Goal: Register for event/course

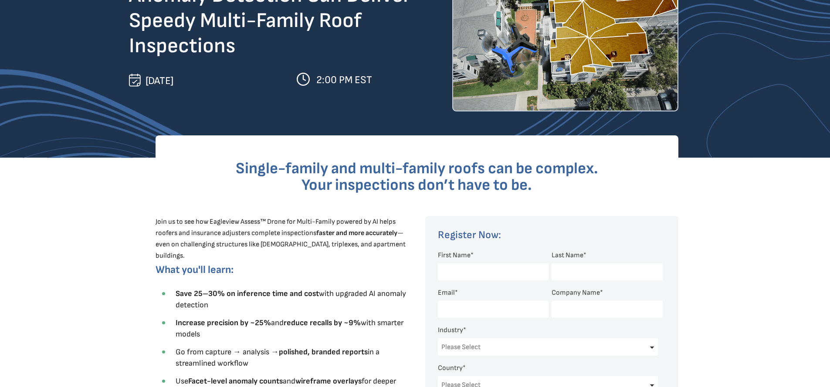
scroll to position [174, 0]
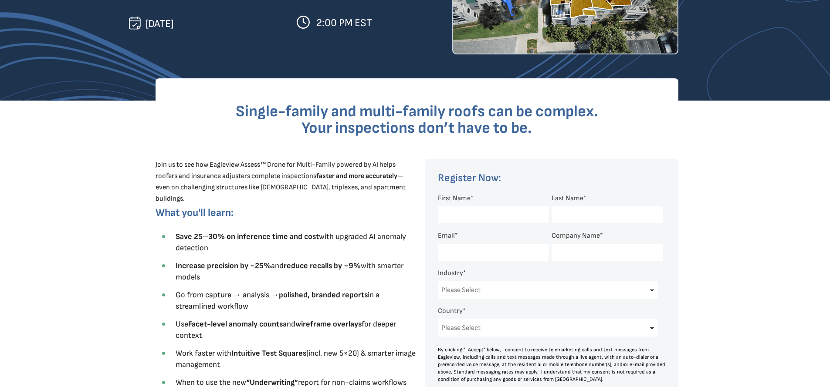
click at [538, 213] on input "First Name *" at bounding box center [493, 215] width 111 height 17
type input "Ela"
type input "[PERSON_NAME]"
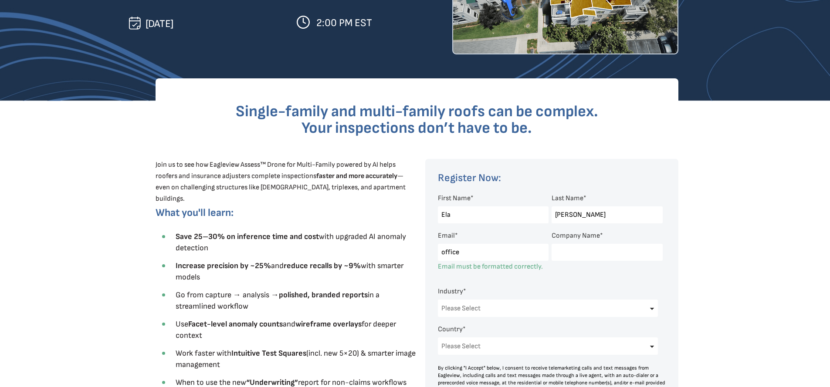
type input "[EMAIL_ADDRESS][PERSON_NAME][DOMAIN_NAME]"
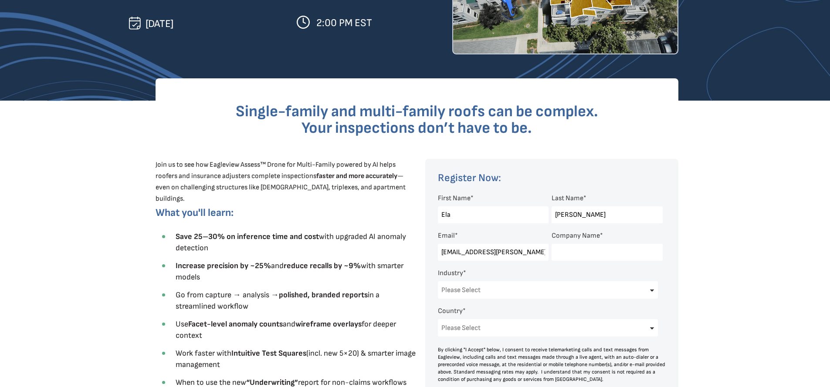
click at [567, 257] on input "Company Name *" at bounding box center [607, 252] width 111 height 17
type input "[PERSON_NAME] Roofing"
click at [104, 203] on div at bounding box center [415, 340] width 830 height 478
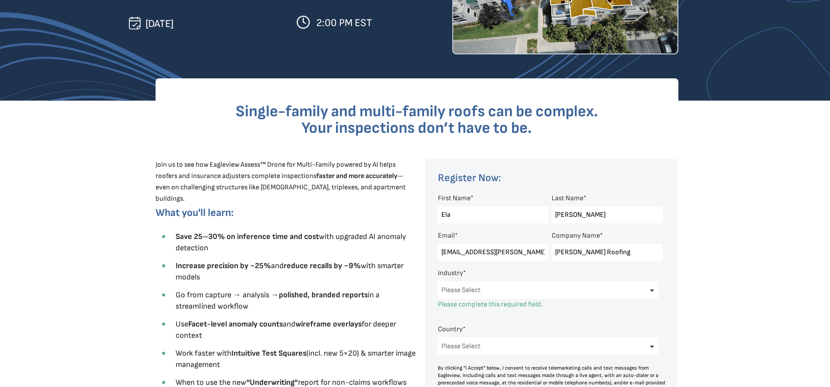
click at [584, 286] on select "Please Select Architects & Engineering Construction Electric/Gas Utilities Gove…" at bounding box center [548, 289] width 220 height 17
select select "Construction"
click at [438, 281] on select "Please Select Architects & Engineering Construction Electric/Gas Utilities Gove…" at bounding box center [548, 289] width 220 height 17
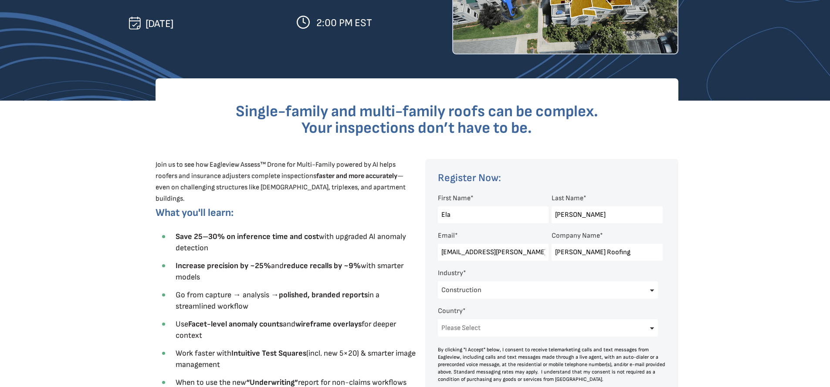
click at [715, 264] on div at bounding box center [415, 340] width 830 height 478
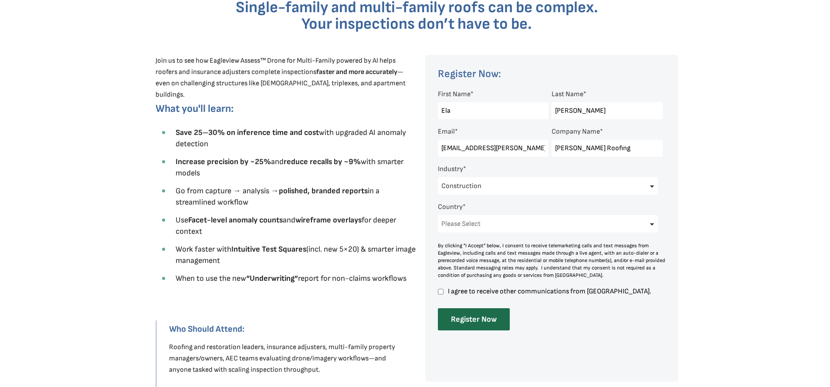
scroll to position [349, 0]
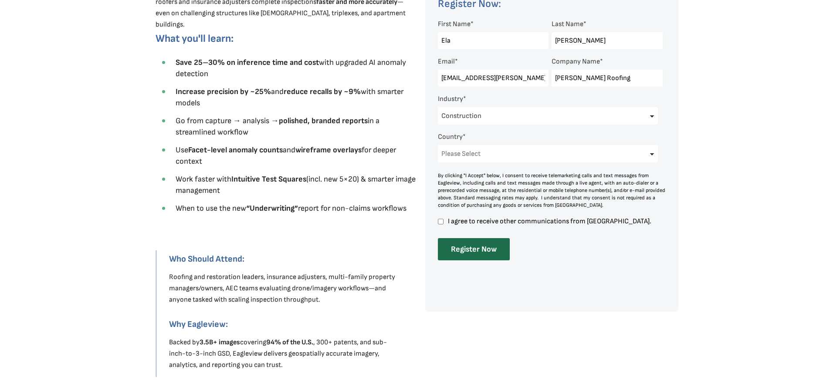
click at [608, 151] on select "Please Select [GEOGRAPHIC_DATA] [GEOGRAPHIC_DATA] [GEOGRAPHIC_DATA] [GEOGRAPHIC…" at bounding box center [548, 153] width 220 height 17
select select "[GEOGRAPHIC_DATA]"
click at [438, 145] on select "Please Select [GEOGRAPHIC_DATA] [GEOGRAPHIC_DATA] [GEOGRAPHIC_DATA] [GEOGRAPHIC…" at bounding box center [548, 153] width 220 height 17
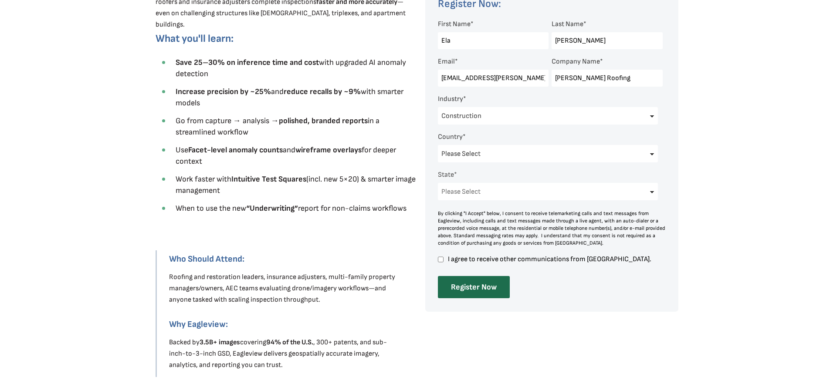
click at [460, 192] on select "Please Select [US_STATE] [US_STATE] [GEOGRAPHIC_DATA] [US_STATE] [US_STATE] [GE…" at bounding box center [548, 191] width 220 height 17
select select "[US_STATE]"
click at [438, 183] on select "Please Select [US_STATE] [US_STATE] [GEOGRAPHIC_DATA] [US_STATE] [US_STATE] [GE…" at bounding box center [548, 191] width 220 height 17
click at [439, 257] on input "I agree to receive other communications from [GEOGRAPHIC_DATA]." at bounding box center [441, 260] width 6 height 8
checkbox input "true"
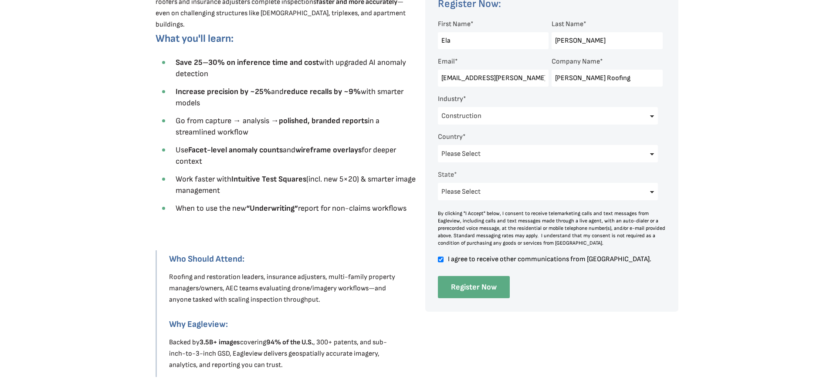
click at [457, 286] on input "Register Now" at bounding box center [474, 287] width 72 height 22
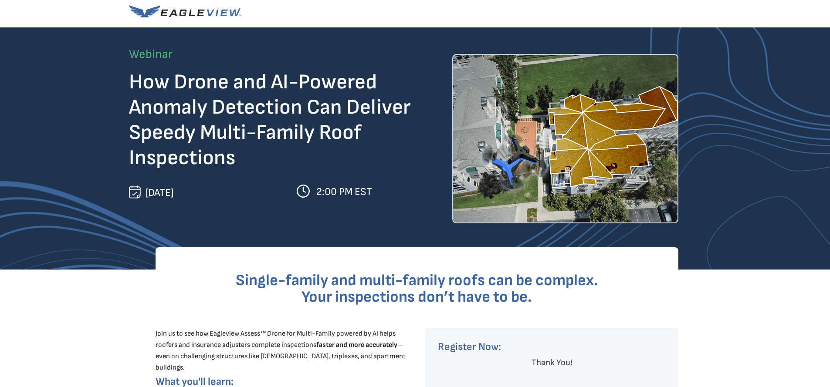
scroll to position [0, 0]
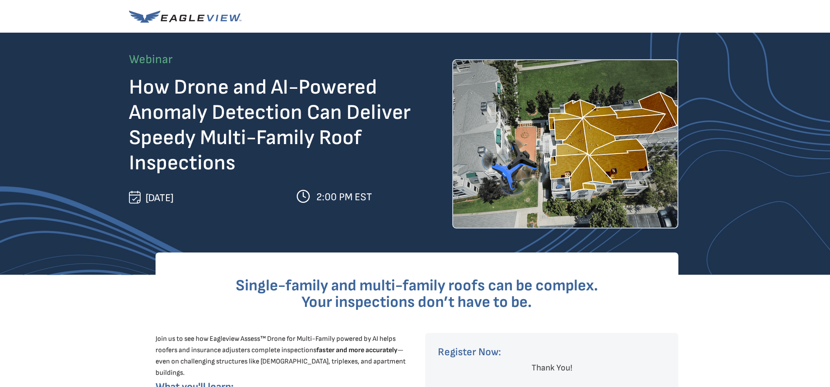
click at [621, 142] on img at bounding box center [565, 143] width 226 height 169
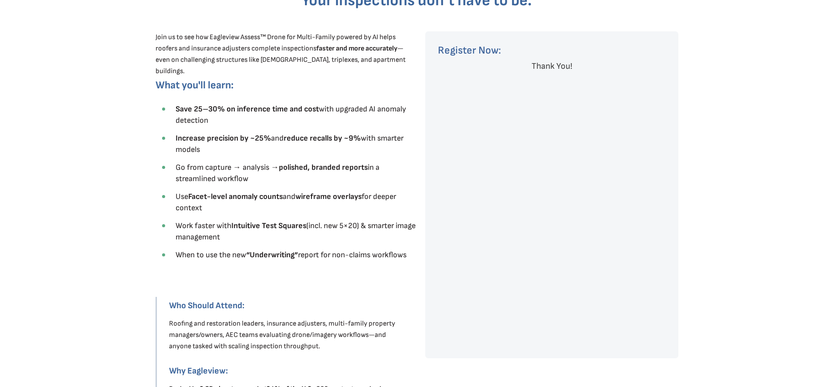
scroll to position [305, 0]
